Goal: Ask a question

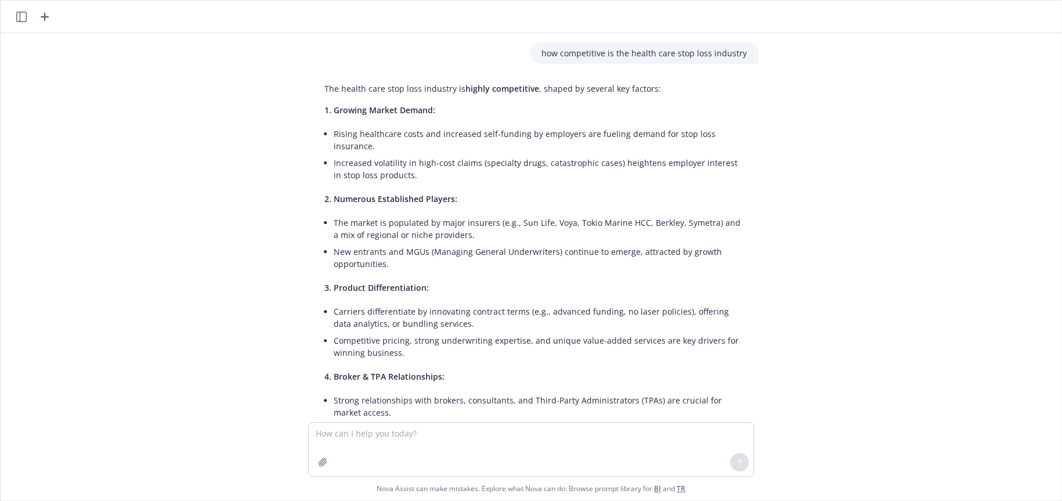
scroll to position [252, 0]
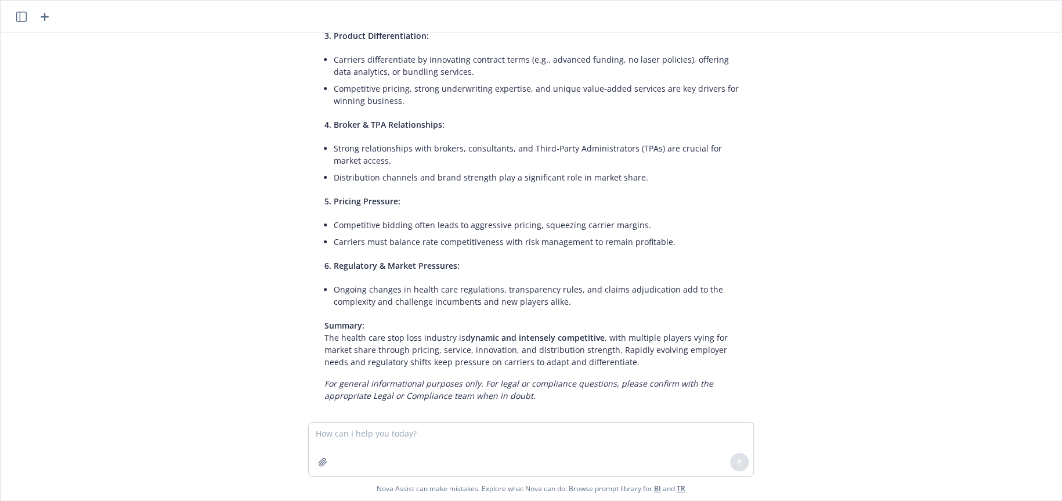
drag, startPoint x: 981, startPoint y: 349, endPoint x: 946, endPoint y: 344, distance: 35.8
click at [977, 349] on div "how competitive is the health care stop loss industry The health care stop loss…" at bounding box center [530, 227] width 1051 height 389
